Goal: Communication & Community: Answer question/provide support

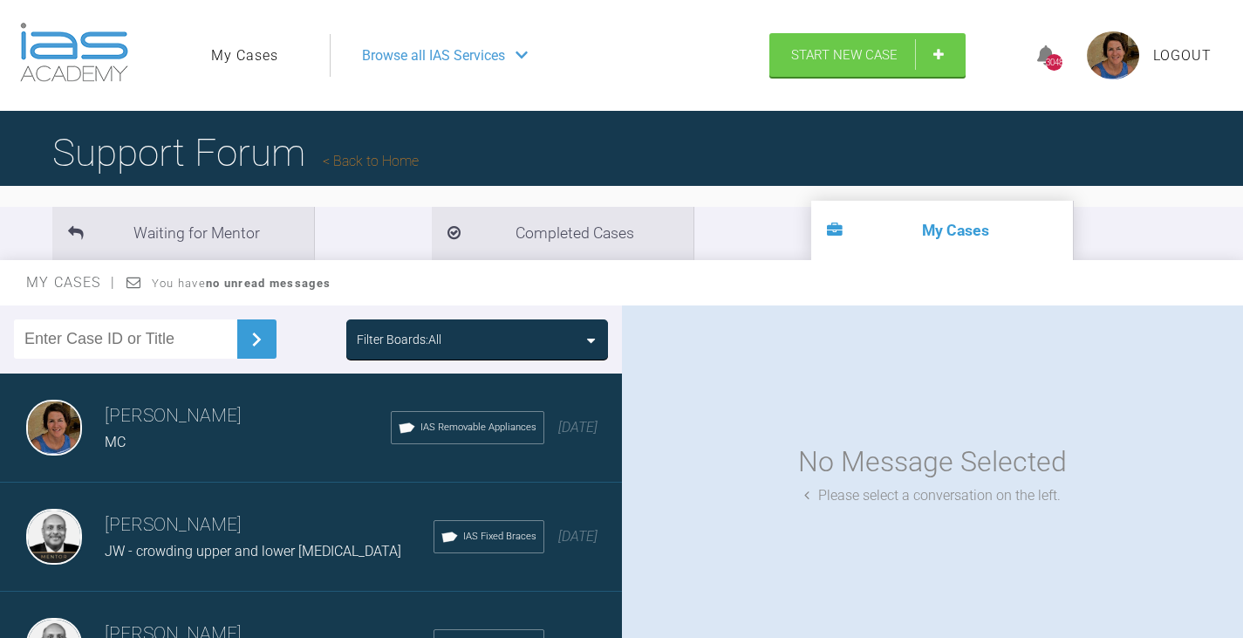
click at [584, 346] on div "Filter Boards: All" at bounding box center [477, 339] width 241 height 19
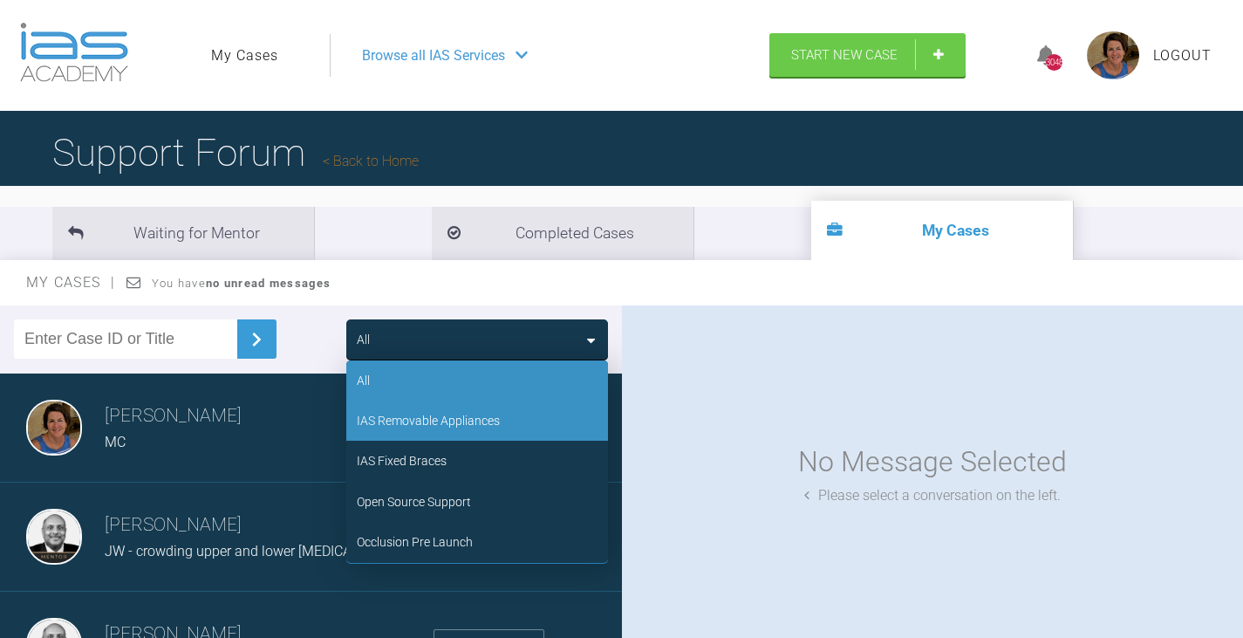
click at [447, 426] on div "IAS Removable Appliances" at bounding box center [428, 420] width 143 height 19
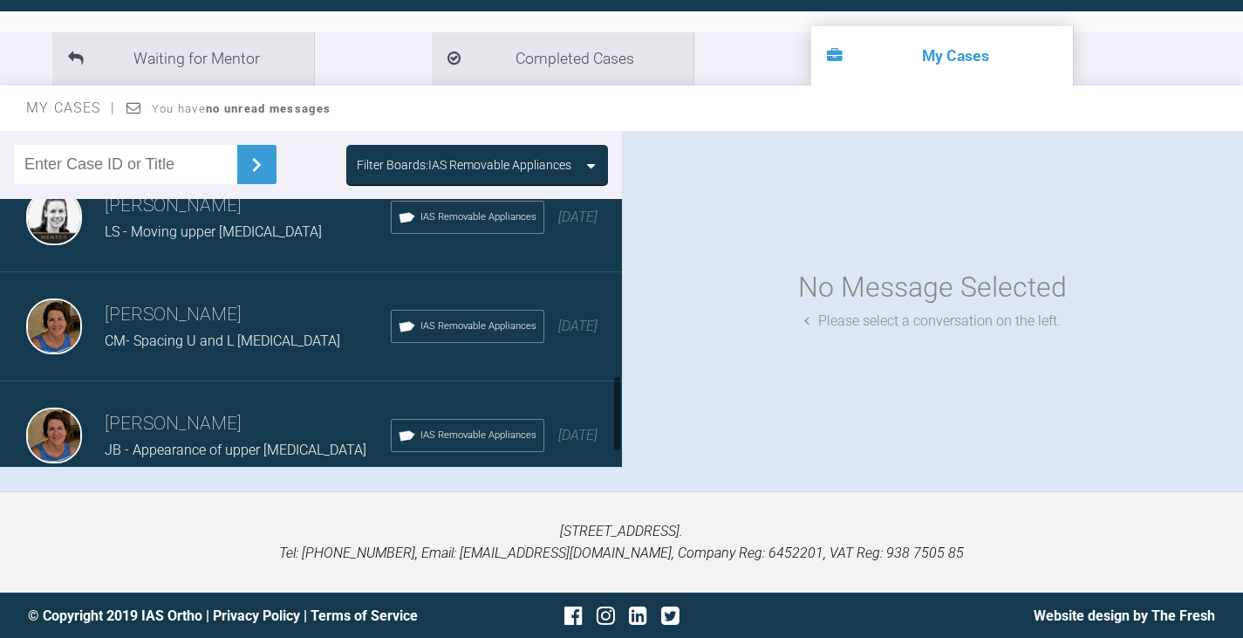
scroll to position [611, 0]
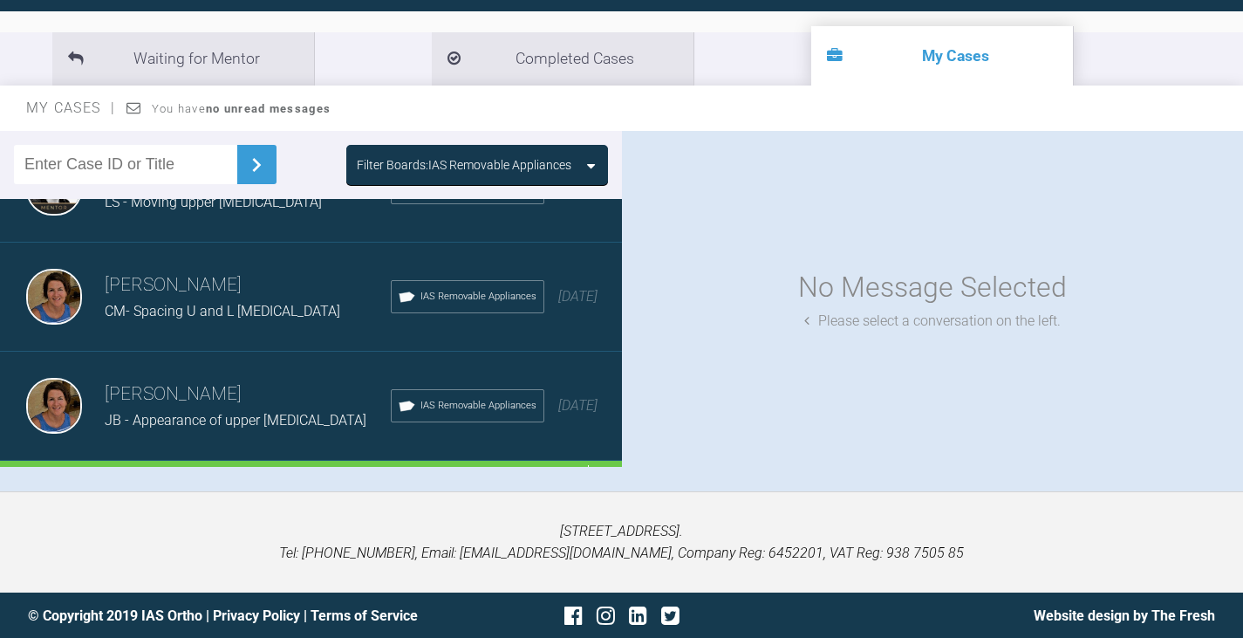
click at [240, 420] on span "JB - Appearance of upper incisors" at bounding box center [236, 420] width 262 height 17
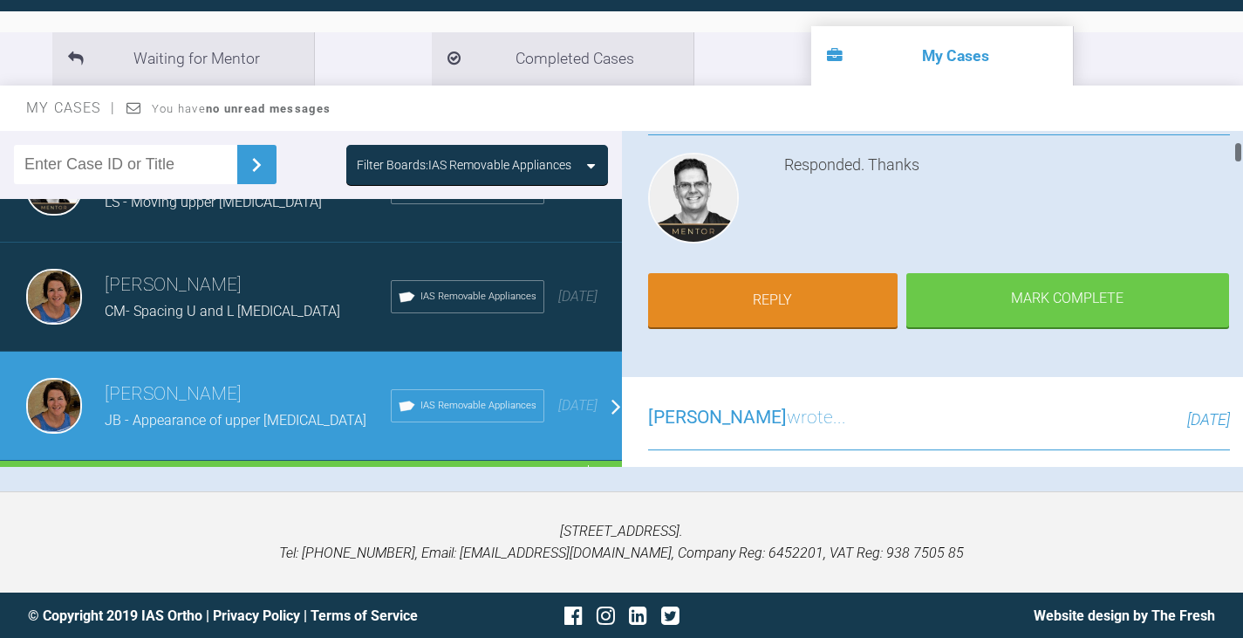
scroll to position [174, 0]
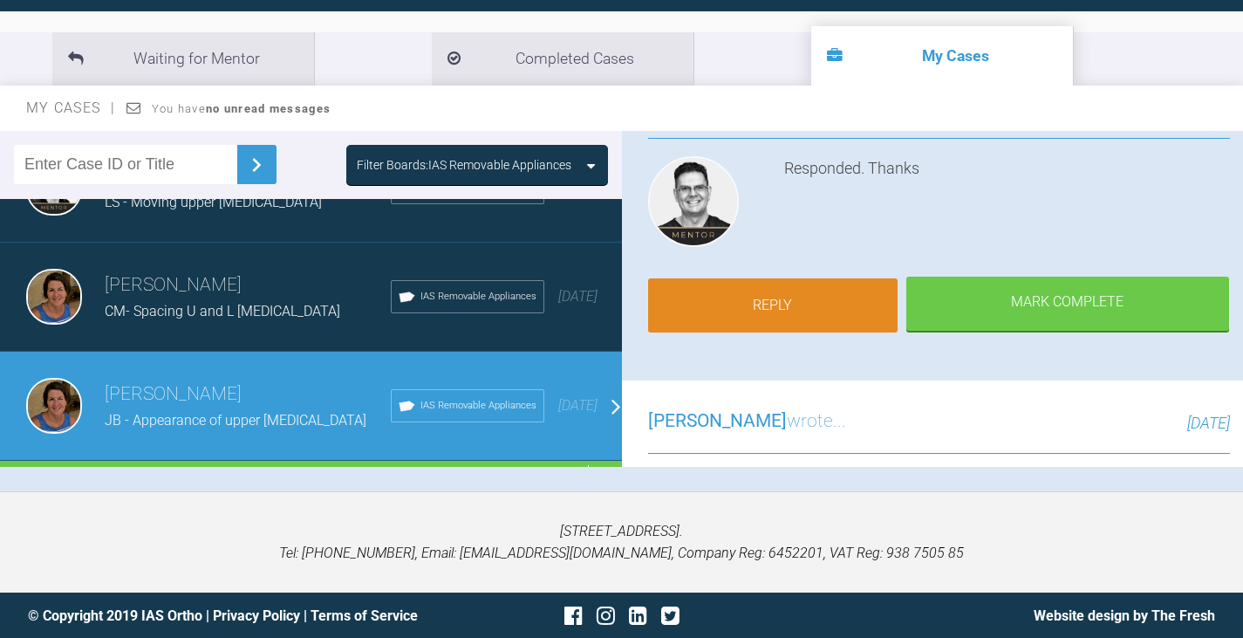
click at [782, 299] on link "Reply" at bounding box center [772, 305] width 249 height 54
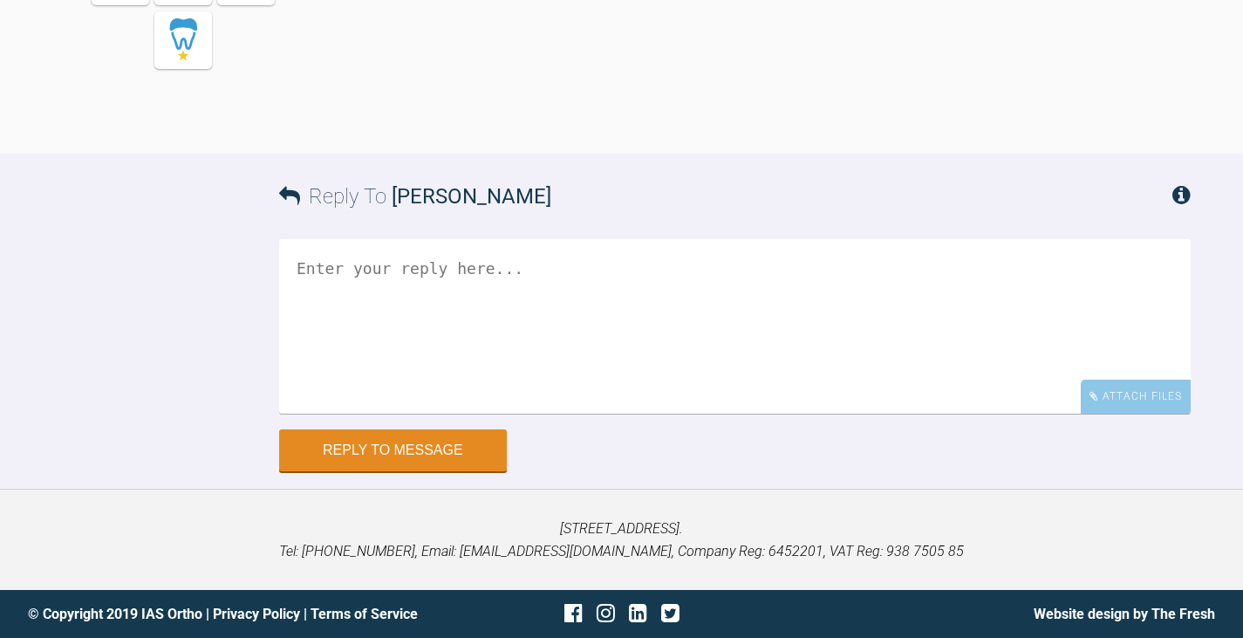
scroll to position [10369, 0]
click at [309, 269] on textarea at bounding box center [734, 326] width 911 height 174
type textarea "h"
type textarea "Hi Geoff Just fitted CSA 3"
click at [1145, 392] on div "Attach Files" at bounding box center [1136, 396] width 110 height 34
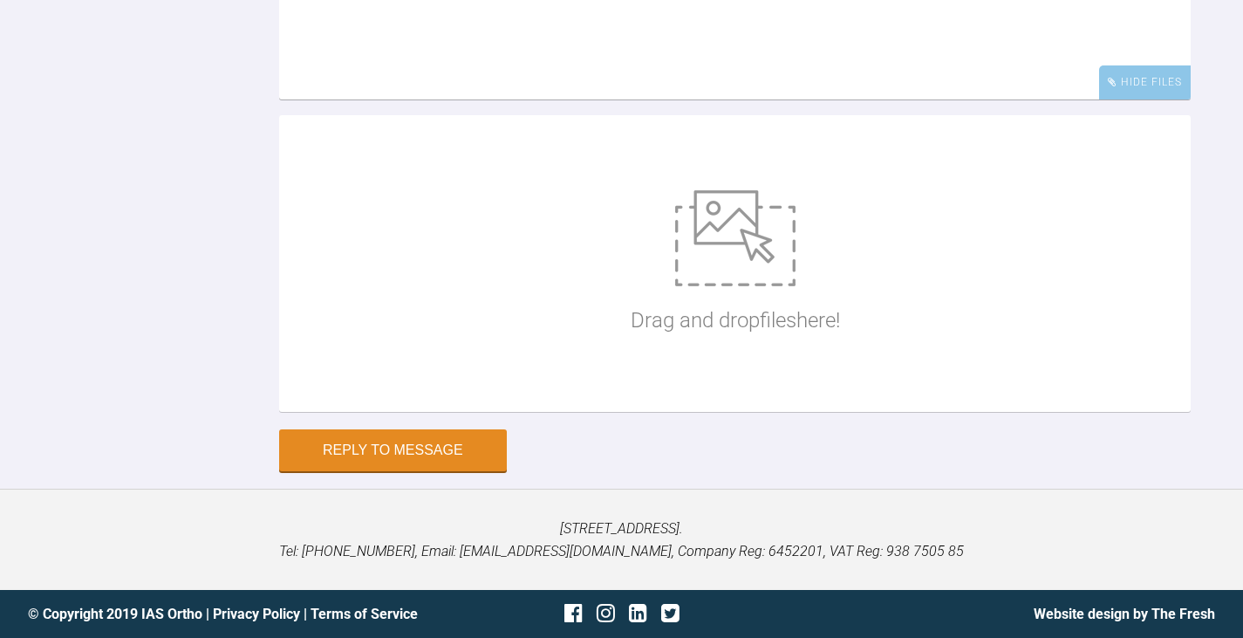
click at [716, 286] on img at bounding box center [735, 238] width 120 height 96
type input "C:\fakepath\J Broddle 001.JPG"
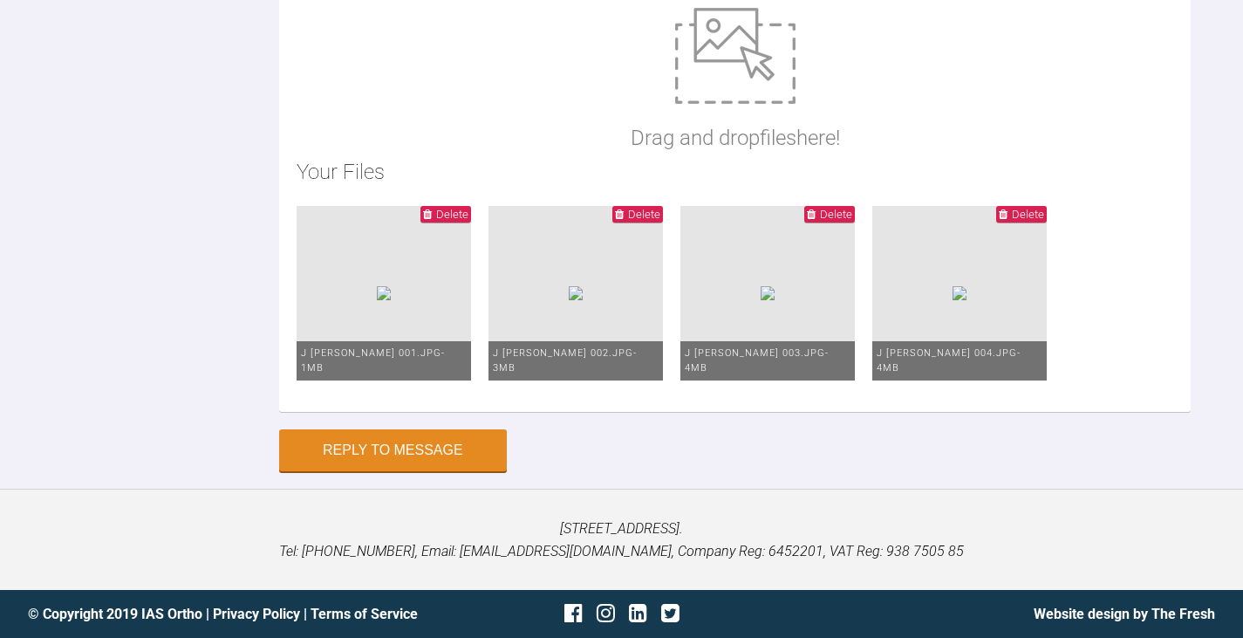
scroll to position [10805, 0]
click at [420, 451] on button "Reply to Message" at bounding box center [393, 452] width 228 height 42
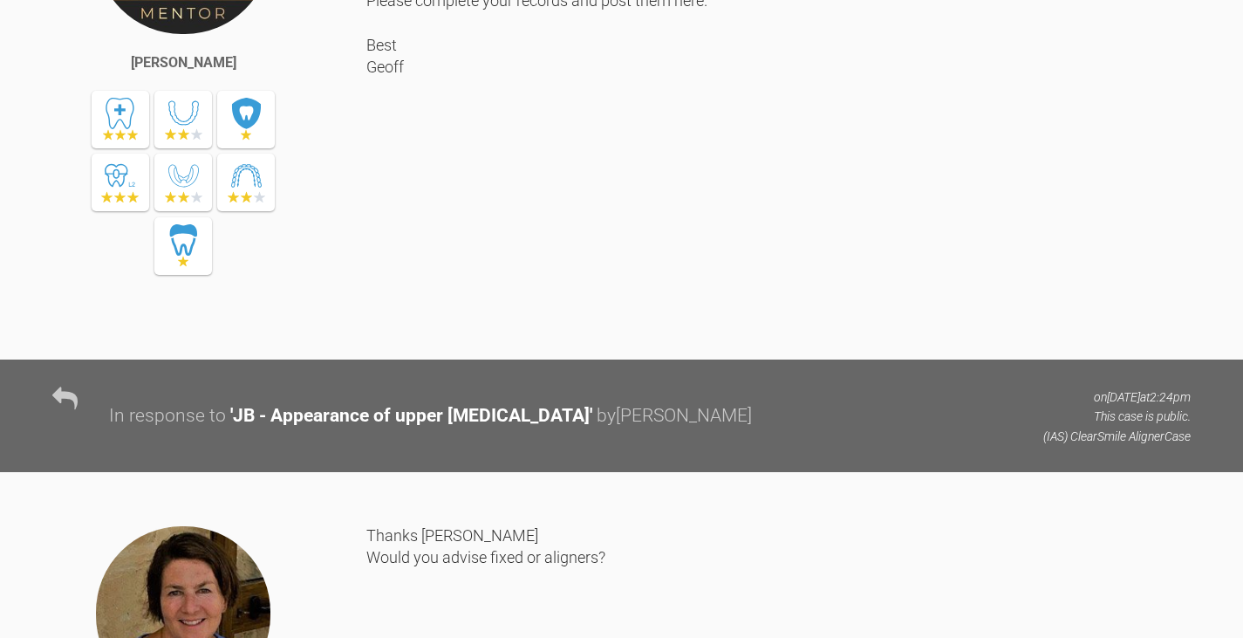
scroll to position [0, 0]
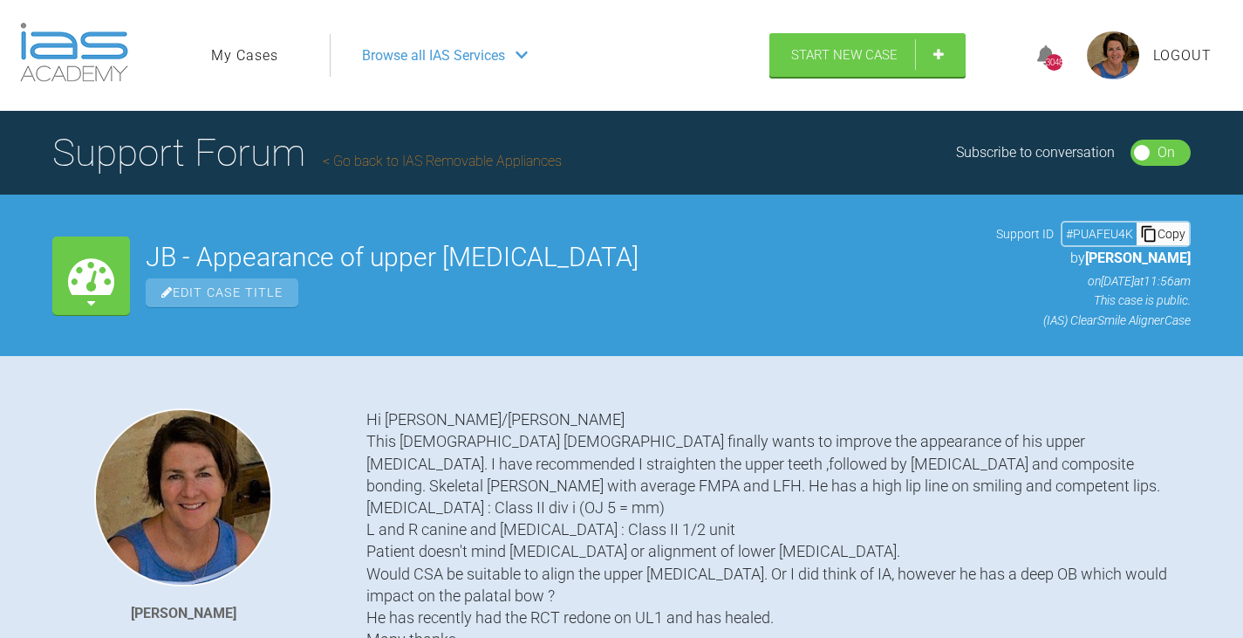
click at [254, 55] on link "My Cases" at bounding box center [244, 55] width 67 height 23
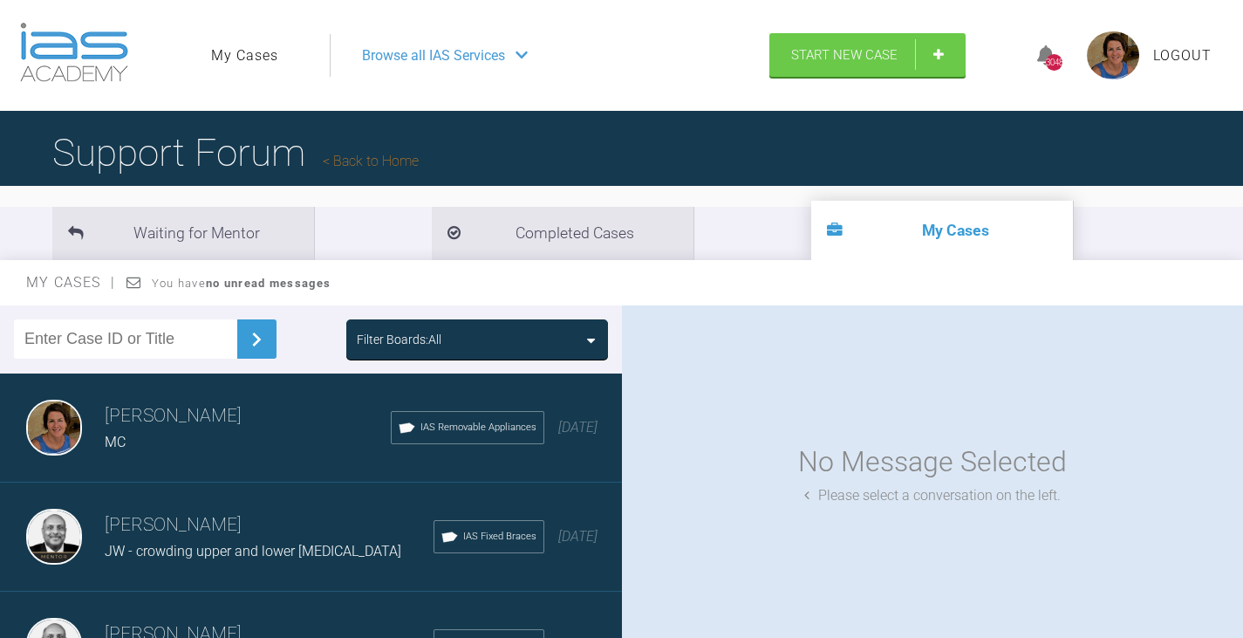
click at [579, 344] on div "Filter Boards: All" at bounding box center [477, 339] width 241 height 19
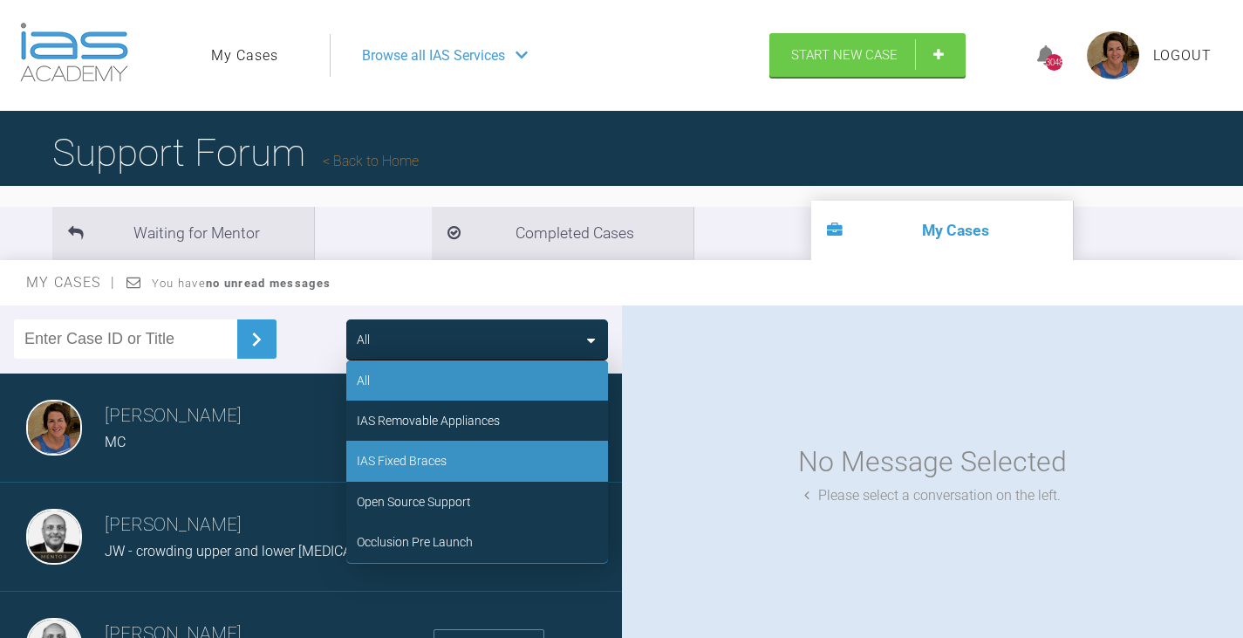
click at [458, 457] on div "IAS Fixed Braces" at bounding box center [477, 460] width 262 height 40
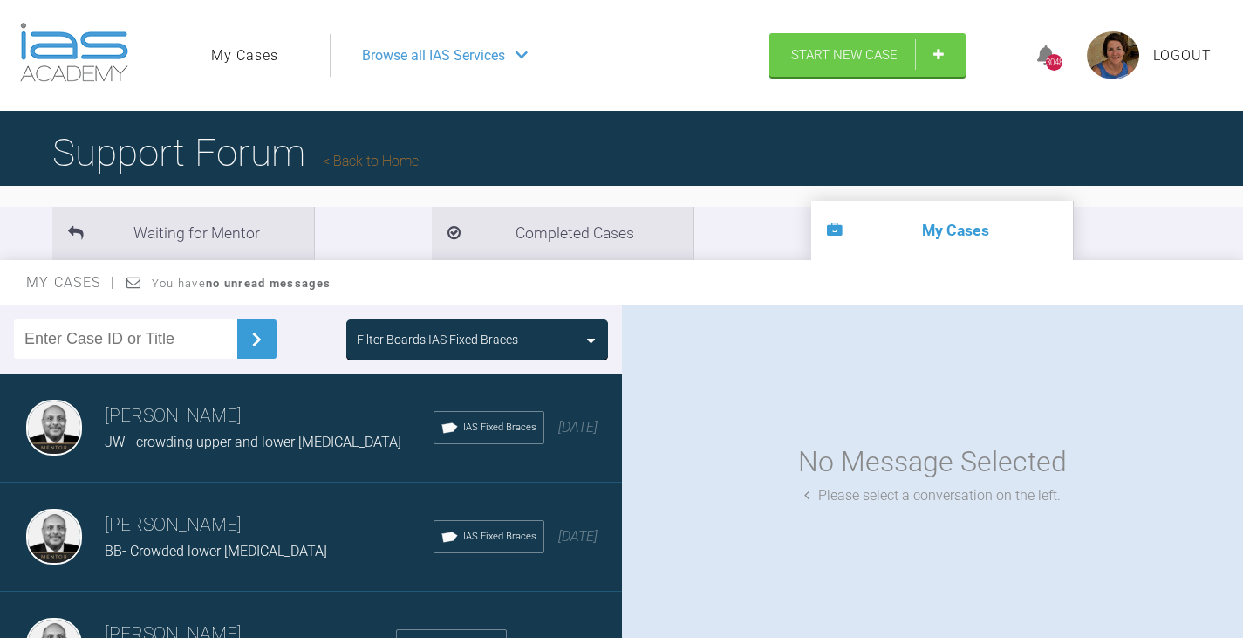
click at [577, 337] on div "Filter Boards: IAS Fixed Braces" at bounding box center [477, 339] width 241 height 19
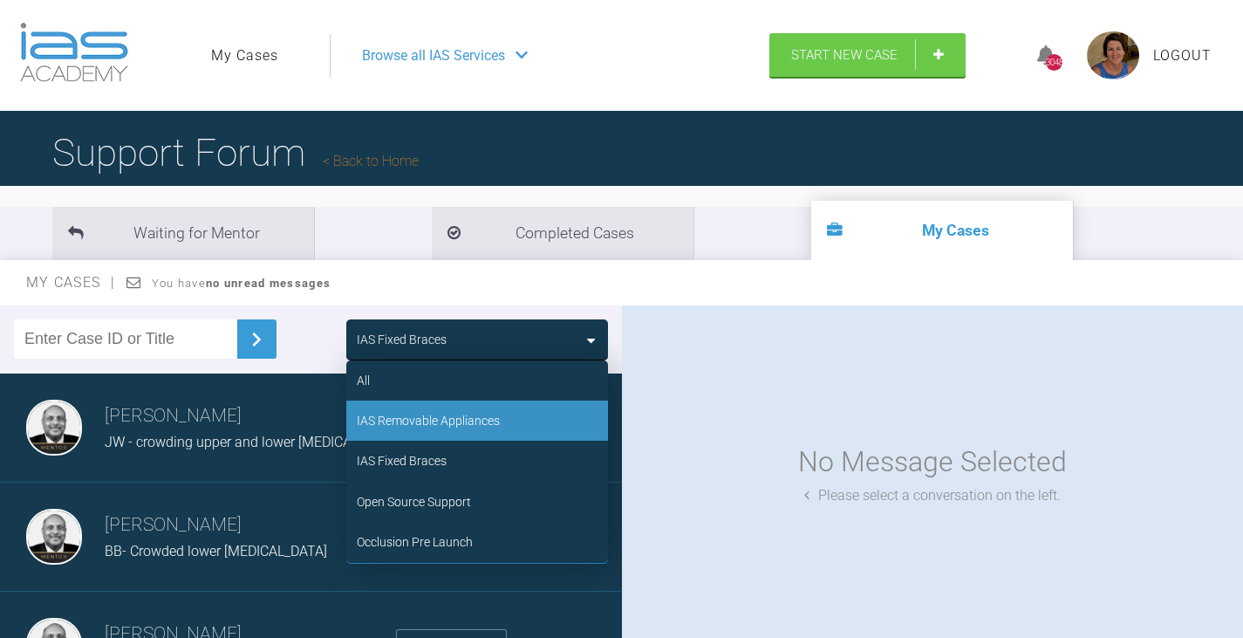
click at [458, 423] on div "IAS Removable Appliances" at bounding box center [428, 420] width 143 height 19
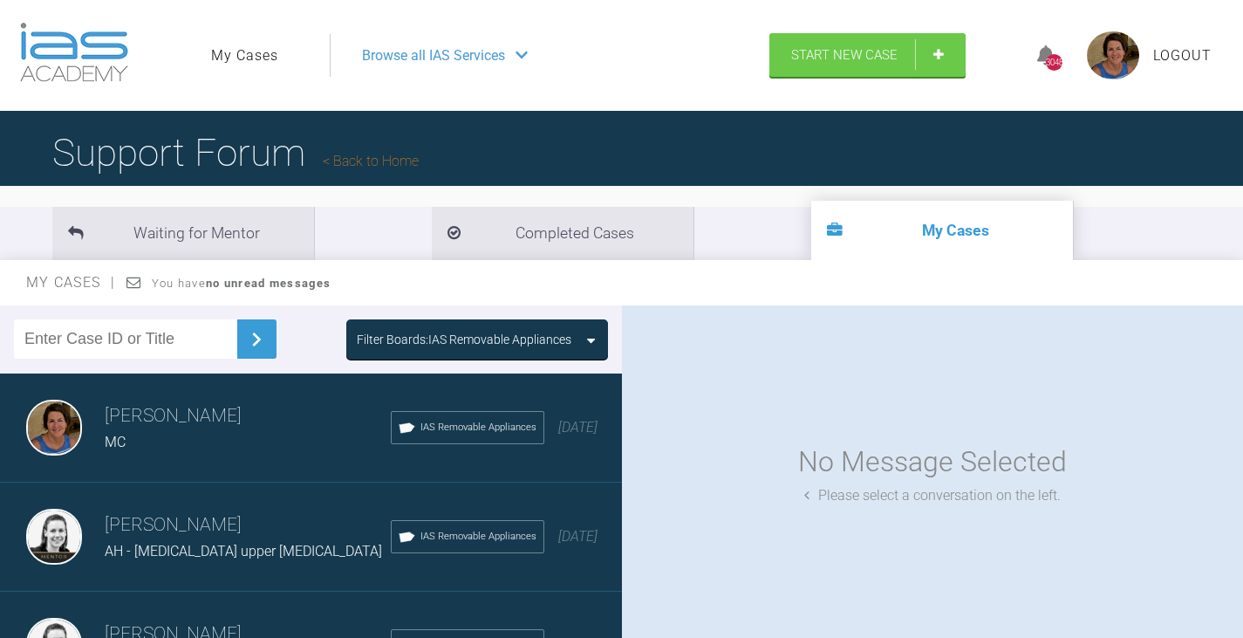
click at [152, 550] on span "AH - Relapse upper incisors" at bounding box center [243, 550] width 277 height 17
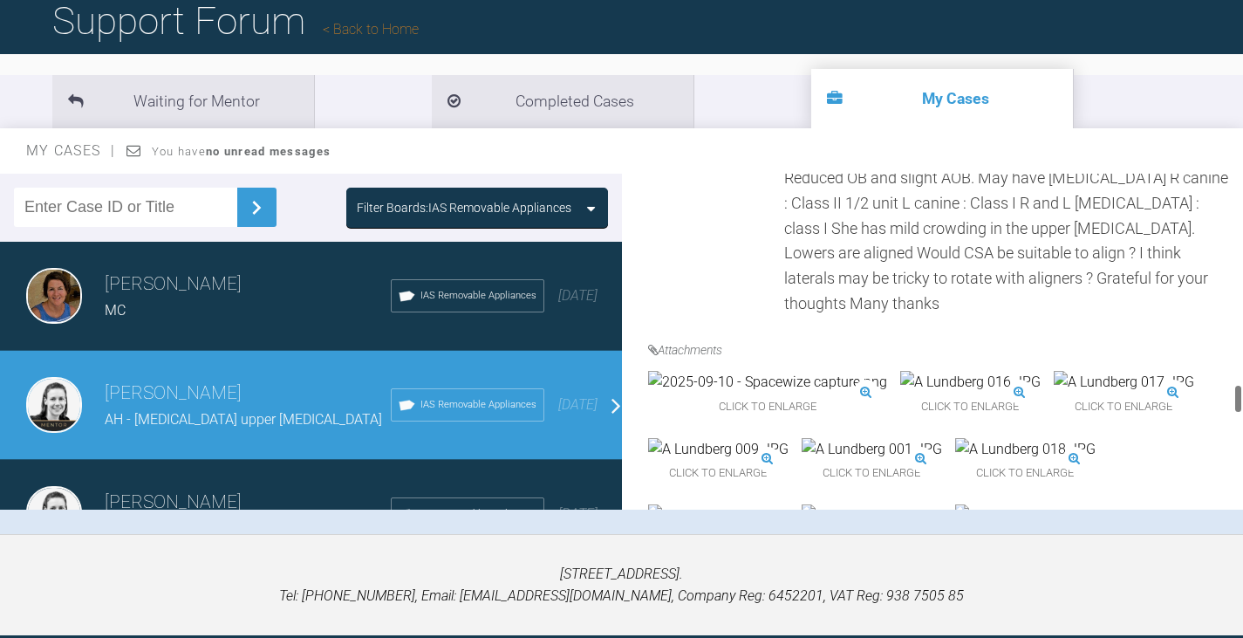
scroll to position [2355, 0]
